Goal: Information Seeking & Learning: Learn about a topic

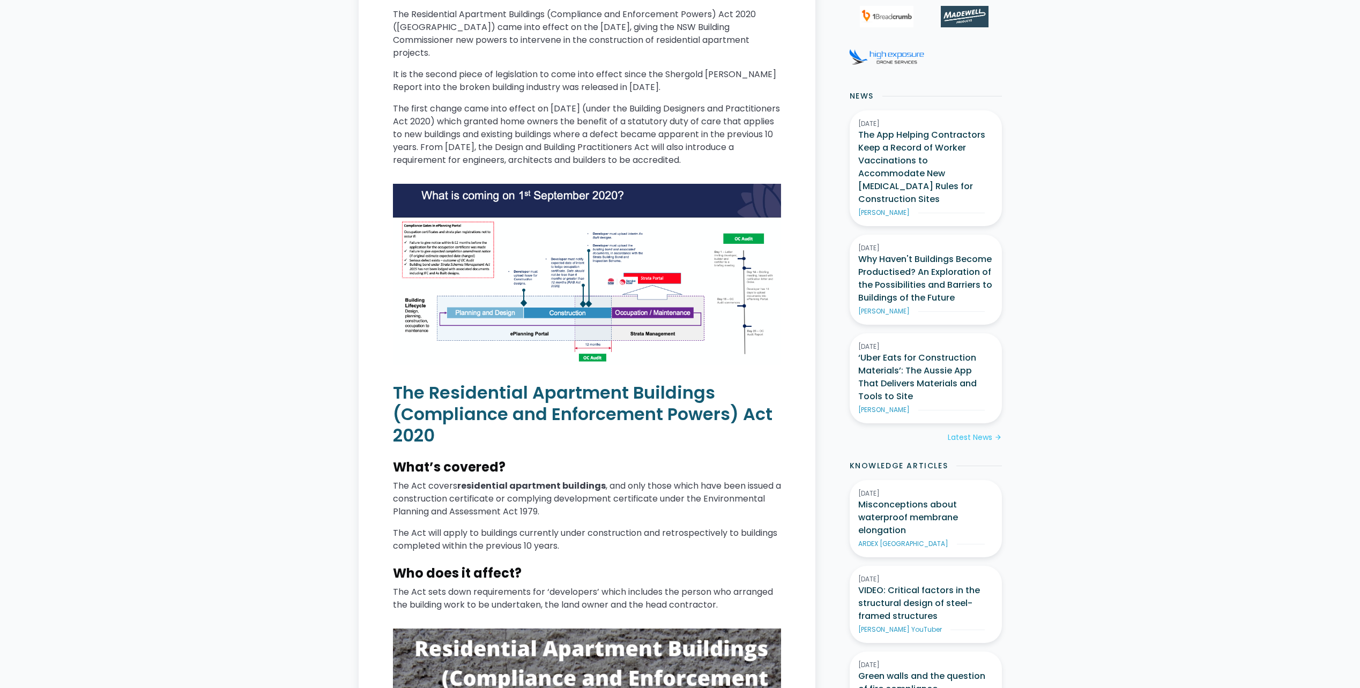
scroll to position [482, 0]
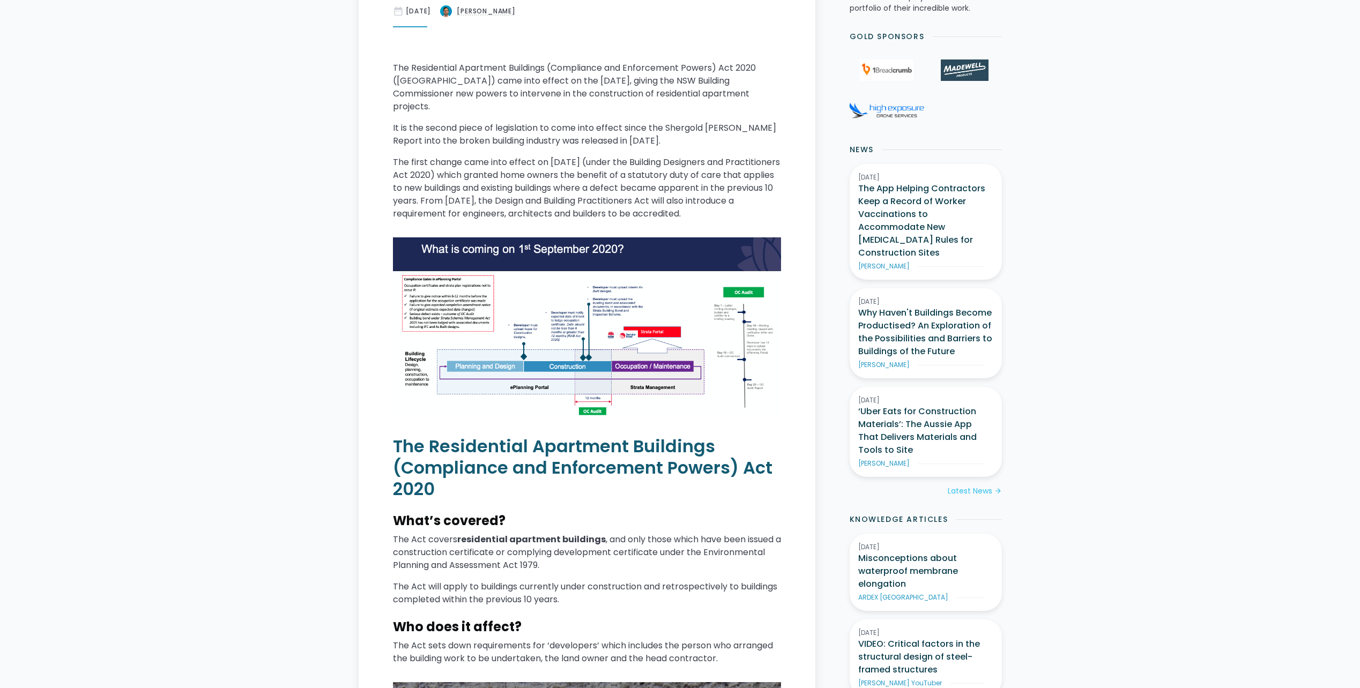
click at [678, 156] on p "The first change came into effect on [DATE] (under the Building Designers and P…" at bounding box center [587, 188] width 388 height 64
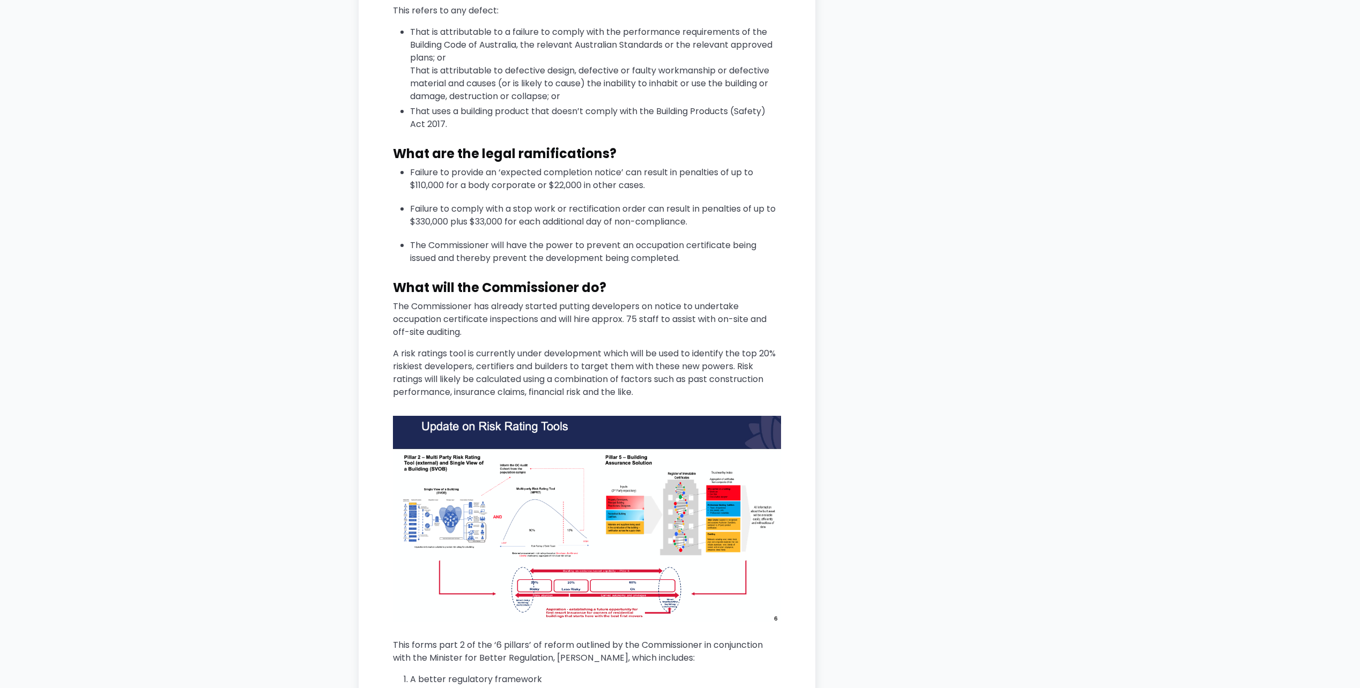
scroll to position [3304, 0]
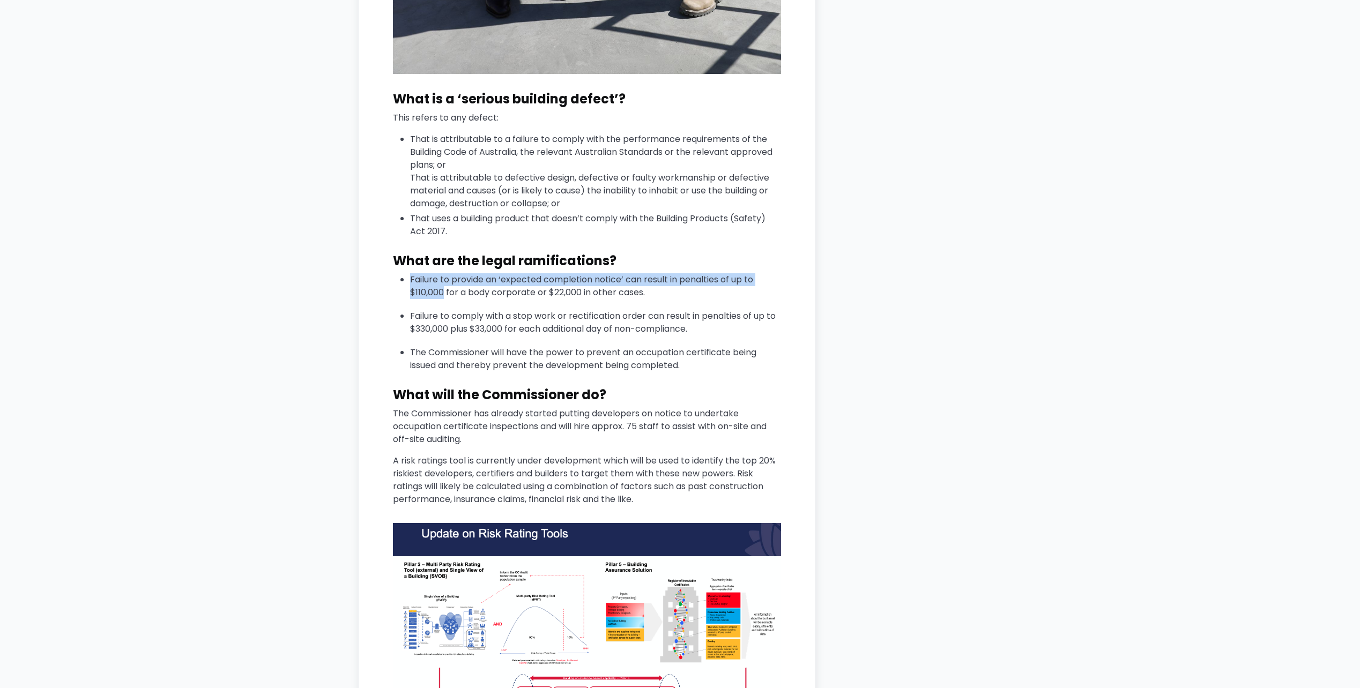
drag, startPoint x: 407, startPoint y: 232, endPoint x: 443, endPoint y: 248, distance: 39.6
click at [443, 273] on ul "Failure to provide an ‘expected completion notice’ can result in penalties of u…" at bounding box center [587, 287] width 388 height 28
click at [444, 273] on li "Failure to provide an ‘expected completion notice’ can result in penalties of u…" at bounding box center [595, 286] width 371 height 26
drag, startPoint x: 443, startPoint y: 245, endPoint x: 408, endPoint y: 226, distance: 40.1
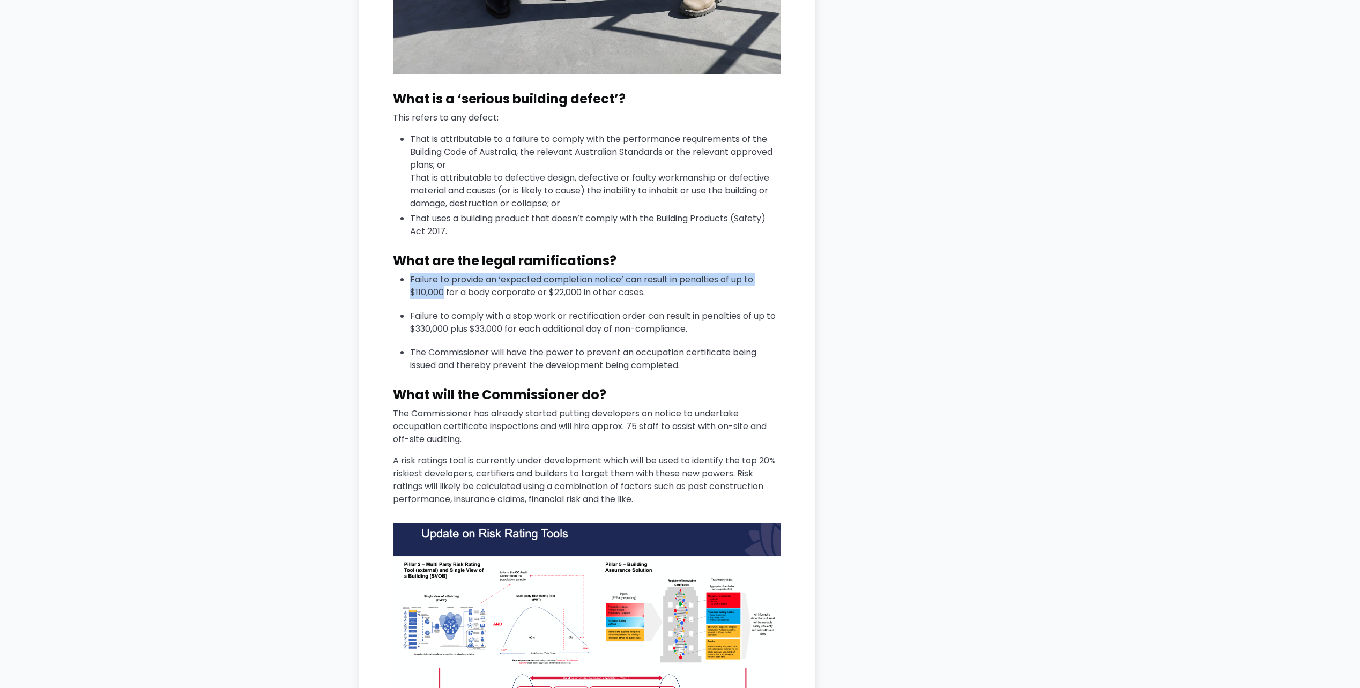
drag, startPoint x: 408, startPoint y: 226, endPoint x: 426, endPoint y: 233, distance: 19.0
click at [425, 273] on li "Failure to provide an ‘expected completion notice’ can result in penalties of u…" at bounding box center [595, 286] width 371 height 26
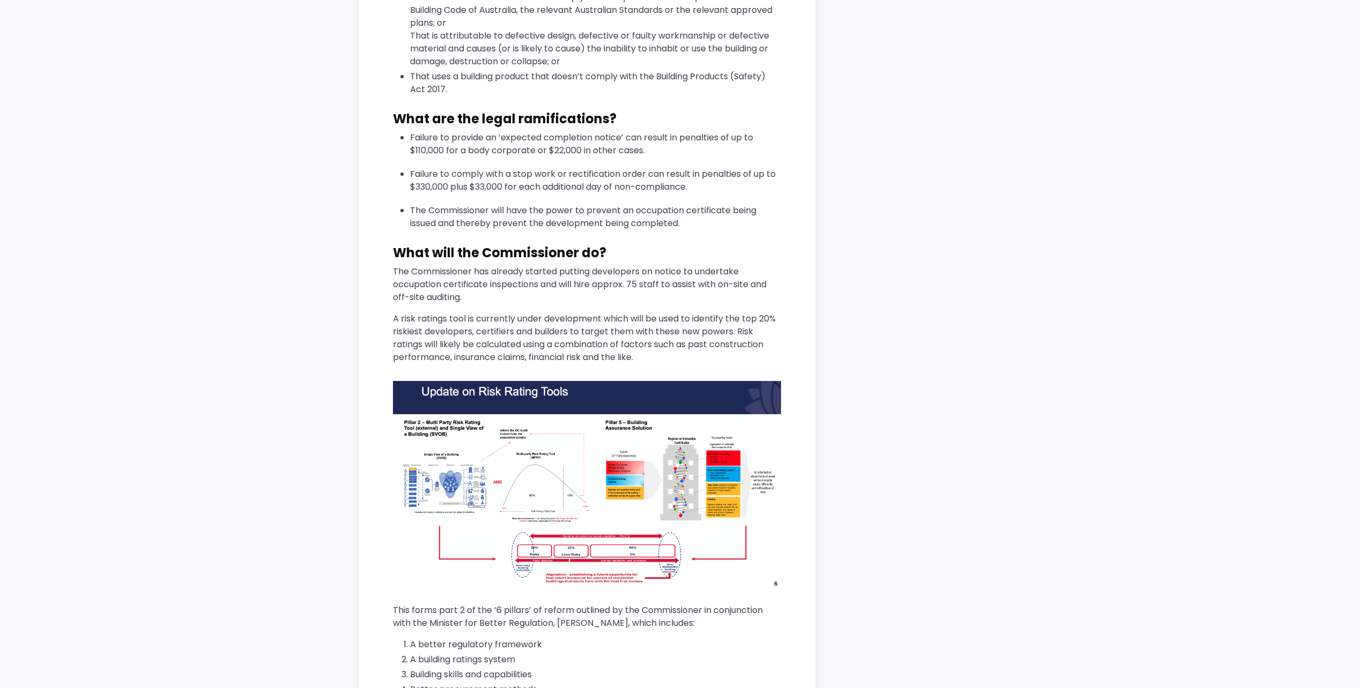
scroll to position [3464, 0]
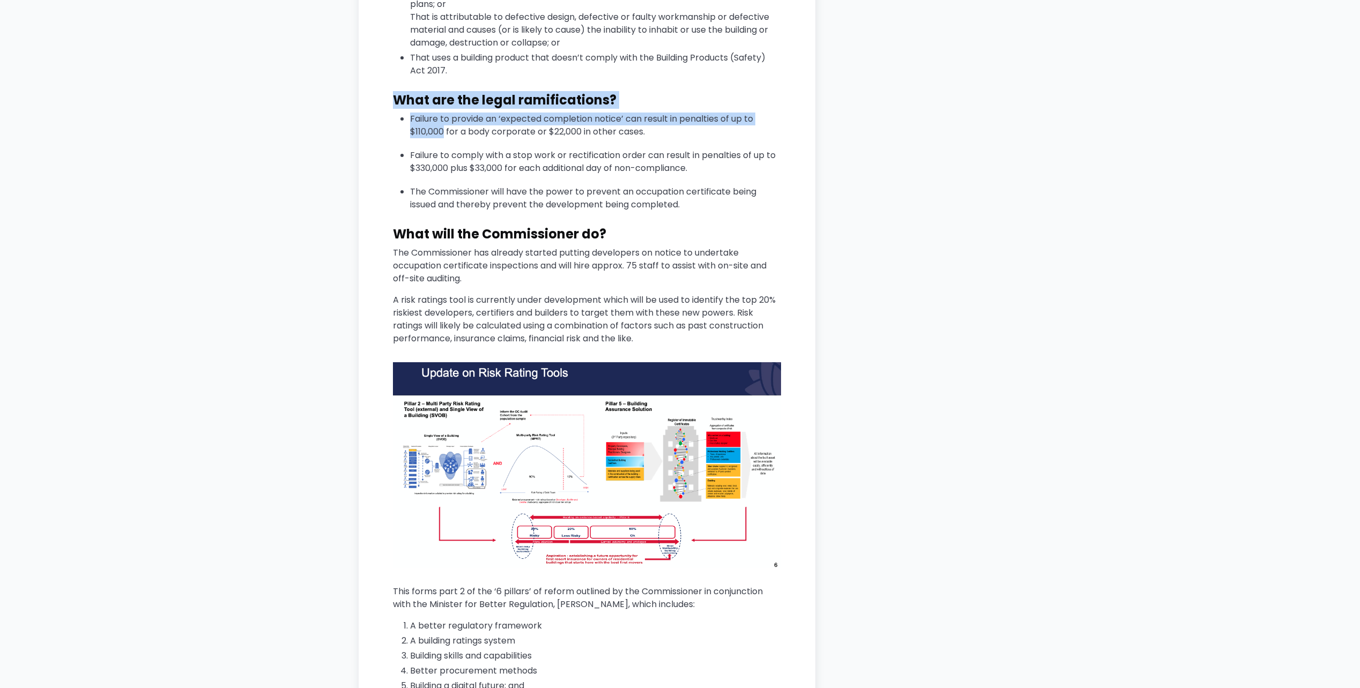
drag, startPoint x: 443, startPoint y: 87, endPoint x: 369, endPoint y: 59, distance: 79.4
drag, startPoint x: 369, startPoint y: 59, endPoint x: 465, endPoint y: 94, distance: 102.4
click at [465, 113] on ul "Failure to provide an ‘expected completion notice’ can result in penalties of u…" at bounding box center [587, 127] width 388 height 28
